Goal: Information Seeking & Learning: Find contact information

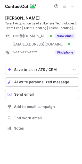
scroll to position [125, 82]
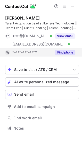
click at [61, 51] on button "Find phone" at bounding box center [65, 52] width 20 height 5
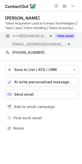
click at [64, 37] on button "View email" at bounding box center [65, 35] width 20 height 5
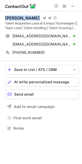
drag, startPoint x: 6, startPoint y: 19, endPoint x: 42, endPoint y: 16, distance: 35.6
click at [42, 16] on div "[PERSON_NAME] Visit Twitter profile Visit Twitter profile Visit Github profile" at bounding box center [42, 17] width 74 height 5
copy div "[PERSON_NAME]"
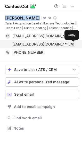
click at [73, 44] on span at bounding box center [73, 44] width 4 height 4
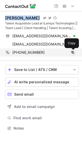
click at [71, 52] on span at bounding box center [73, 52] width 4 height 4
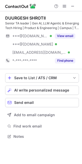
scroll to position [133, 82]
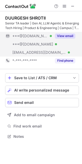
click at [64, 37] on button "View email" at bounding box center [65, 35] width 20 height 5
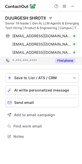
click at [63, 61] on button "Find phone" at bounding box center [65, 60] width 20 height 5
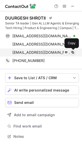
click at [73, 50] on span at bounding box center [73, 52] width 4 height 4
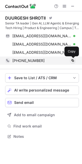
click at [72, 61] on span at bounding box center [73, 61] width 4 height 4
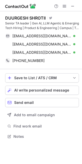
click at [72, 7] on span at bounding box center [73, 6] width 4 height 4
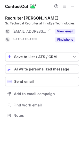
scroll to position [112, 82]
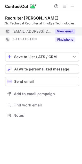
click at [63, 31] on button "View email" at bounding box center [65, 31] width 20 height 5
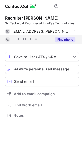
click at [65, 38] on button "Find phone" at bounding box center [65, 39] width 20 height 5
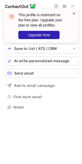
scroll to position [104, 82]
click at [73, 13] on span at bounding box center [74, 13] width 4 height 5
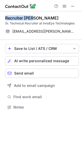
drag, startPoint x: 6, startPoint y: 17, endPoint x: 35, endPoint y: 17, distance: 29.3
click at [35, 17] on div "Recruiter [PERSON_NAME]" at bounding box center [42, 17] width 74 height 5
copy div "Recruiter [PERSON_NAME]"
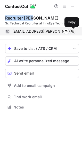
click at [73, 32] on span at bounding box center [73, 31] width 4 height 4
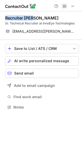
click at [64, 6] on span at bounding box center [64, 6] width 4 height 4
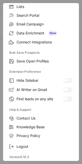
scroll to position [50, 0]
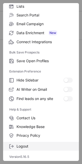
click at [25, 144] on span "Logout" at bounding box center [44, 146] width 56 height 5
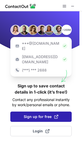
click at [31, 114] on span "Sign up for free" at bounding box center [41, 116] width 34 height 5
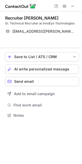
scroll to position [104, 82]
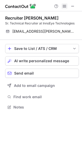
click at [65, 6] on span at bounding box center [64, 6] width 4 height 4
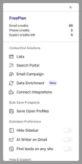
scroll to position [50, 0]
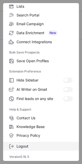
click at [22, 146] on span "Logout" at bounding box center [44, 146] width 56 height 5
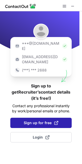
click at [38, 120] on span "Sign up for free" at bounding box center [41, 122] width 34 height 5
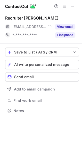
scroll to position [107, 82]
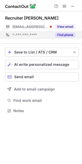
click at [62, 33] on button "Find phone" at bounding box center [65, 34] width 20 height 5
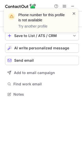
scroll to position [91, 82]
click at [74, 14] on span at bounding box center [74, 13] width 4 height 5
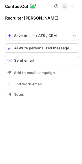
click at [66, 4] on span at bounding box center [64, 6] width 4 height 4
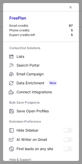
scroll to position [50, 0]
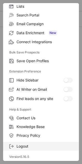
click at [20, 144] on span "Logout" at bounding box center [44, 146] width 56 height 5
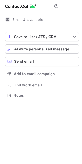
scroll to position [0, 0]
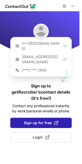
click at [41, 120] on span "Sign up for free" at bounding box center [41, 122] width 34 height 5
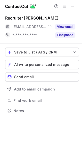
scroll to position [107, 82]
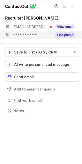
click at [65, 37] on button "Find phone" at bounding box center [65, 34] width 20 height 5
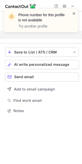
scroll to position [99, 82]
click at [73, 15] on span at bounding box center [74, 13] width 4 height 5
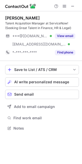
scroll to position [125, 82]
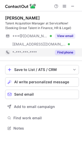
click at [66, 50] on button "Find phone" at bounding box center [65, 52] width 20 height 5
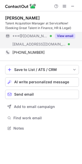
click at [64, 33] on button "View email" at bounding box center [65, 35] width 20 height 5
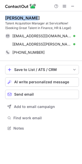
drag, startPoint x: 5, startPoint y: 18, endPoint x: 43, endPoint y: 12, distance: 38.2
click at [43, 12] on div "[PERSON_NAME] Talent Acquisition Manager at ServiceNow! (Seeking Great Talent i…" at bounding box center [42, 36] width 74 height 50
click at [9, 18] on div "[PERSON_NAME]" at bounding box center [22, 17] width 34 height 5
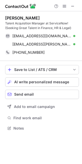
click at [6, 18] on div "[PERSON_NAME]" at bounding box center [22, 17] width 34 height 5
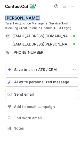
click at [6, 18] on div "[PERSON_NAME]" at bounding box center [22, 17] width 34 height 5
copy div "[PERSON_NAME]"
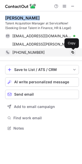
click at [72, 53] on span at bounding box center [73, 52] width 4 height 4
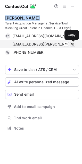
click at [75, 42] on button at bounding box center [72, 44] width 5 height 5
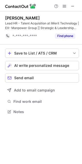
scroll to position [108, 82]
click at [6, 18] on div "[PERSON_NAME]" at bounding box center [22, 17] width 34 height 5
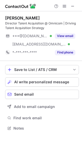
scroll to position [125, 82]
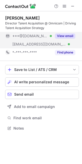
click at [64, 51] on button "Find phone" at bounding box center [65, 52] width 20 height 5
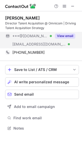
click at [68, 36] on button "View email" at bounding box center [65, 35] width 20 height 5
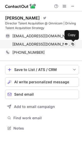
click at [72, 45] on span at bounding box center [73, 44] width 4 height 4
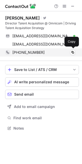
click at [15, 49] on div "[PHONE_NUMBER] Copy" at bounding box center [40, 52] width 70 height 8
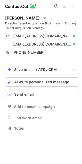
click at [6, 18] on div "[PERSON_NAME]" at bounding box center [22, 17] width 34 height 5
click at [33, 16] on div "[PERSON_NAME]" at bounding box center [22, 17] width 34 height 5
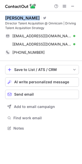
click at [33, 16] on div "[PERSON_NAME]" at bounding box center [22, 17] width 34 height 5
copy div "[PERSON_NAME]"
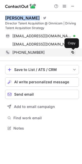
click at [72, 54] on span at bounding box center [73, 52] width 4 height 4
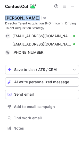
click at [71, 6] on span at bounding box center [73, 6] width 4 height 4
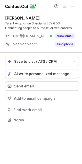
scroll to position [117, 82]
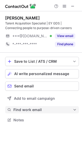
click at [21, 110] on span "Find work email" at bounding box center [42, 110] width 59 height 5
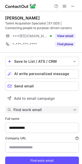
scroll to position [171, 78]
type input "******"
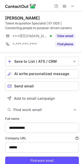
scroll to position [18, 0]
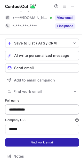
click at [25, 143] on button "Find work email" at bounding box center [42, 142] width 74 height 8
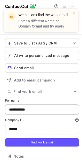
click at [73, 13] on span at bounding box center [74, 13] width 4 height 5
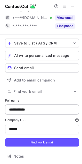
type input "**********"
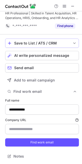
scroll to position [0, 0]
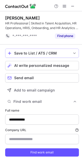
type input "**********"
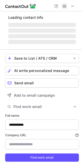
type input "**********"
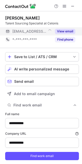
scroll to position [167, 78]
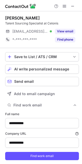
click at [47, 24] on div "Talent Sourcing Specialist at Celonis" at bounding box center [42, 23] width 74 height 5
click at [63, 21] on div "Talent Sourcing Specialist at Celonis" at bounding box center [42, 23] width 74 height 5
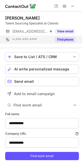
click at [62, 39] on button "Find phone" at bounding box center [65, 39] width 20 height 5
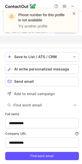
scroll to position [158, 78]
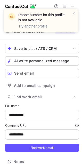
click at [73, 13] on span at bounding box center [74, 13] width 4 height 5
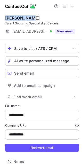
drag, startPoint x: 6, startPoint y: 18, endPoint x: 32, endPoint y: 17, distance: 25.5
click at [32, 17] on div "[PERSON_NAME]" at bounding box center [42, 17] width 74 height 5
copy div "[PERSON_NAME]"
click at [22, 17] on div "[PERSON_NAME]" at bounding box center [22, 17] width 34 height 5
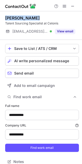
click at [22, 17] on div "[PERSON_NAME]" at bounding box center [22, 17] width 34 height 5
click at [71, 7] on span at bounding box center [73, 6] width 4 height 4
type input "**********"
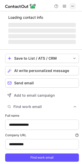
scroll to position [168, 78]
type input "**********"
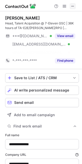
scroll to position [179, 78]
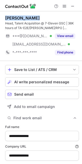
drag, startPoint x: 6, startPoint y: 18, endPoint x: 37, endPoint y: 16, distance: 31.0
click at [37, 16] on div "[PERSON_NAME]" at bounding box center [42, 17] width 74 height 5
copy div "[PERSON_NAME]"
type input "**********"
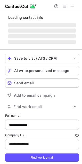
scroll to position [3, 3]
type input "**********"
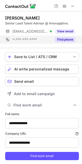
click at [62, 37] on button "Find phone" at bounding box center [65, 39] width 20 height 5
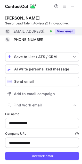
click at [64, 29] on button "View email" at bounding box center [65, 31] width 20 height 5
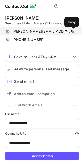
click at [71, 31] on span at bounding box center [73, 31] width 4 height 4
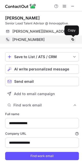
click at [72, 40] on span at bounding box center [73, 40] width 4 height 4
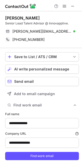
drag, startPoint x: 6, startPoint y: 18, endPoint x: 38, endPoint y: 14, distance: 32.3
click at [38, 14] on div "[PERSON_NAME] Senior Lead Talent Advisor @ Innovapptive. [PERSON_NAME][EMAIL_AD…" at bounding box center [42, 29] width 74 height 37
copy div "[PERSON_NAME]"
type input "**********"
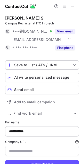
scroll to position [175, 78]
drag, startPoint x: 35, startPoint y: 22, endPoint x: 56, endPoint y: 21, distance: 21.2
click at [56, 21] on div "[PERSON_NAME] S Campus Recruiter at ITC Infotech" at bounding box center [42, 20] width 74 height 10
copy div "ITC Infotech"
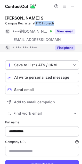
click at [66, 46] on button "Find phone" at bounding box center [65, 47] width 20 height 5
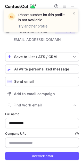
click at [73, 14] on span at bounding box center [74, 13] width 4 height 5
